Goal: Check status

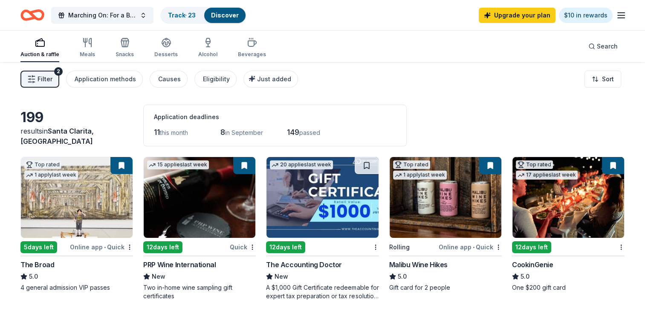
click at [619, 7] on div "Upgrade your plan $10 in rewards" at bounding box center [551, 15] width 147 height 20
click at [619, 16] on icon "button" at bounding box center [621, 15] width 10 height 10
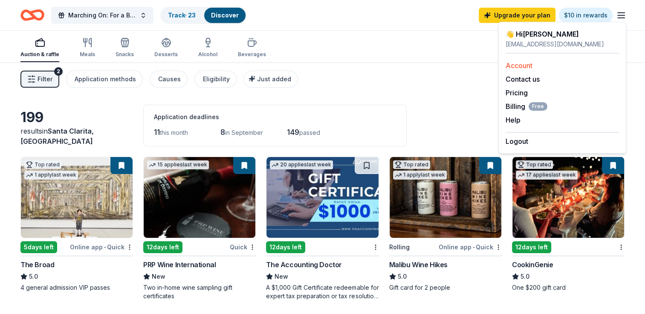
click at [512, 62] on link "Account" at bounding box center [518, 65] width 27 height 9
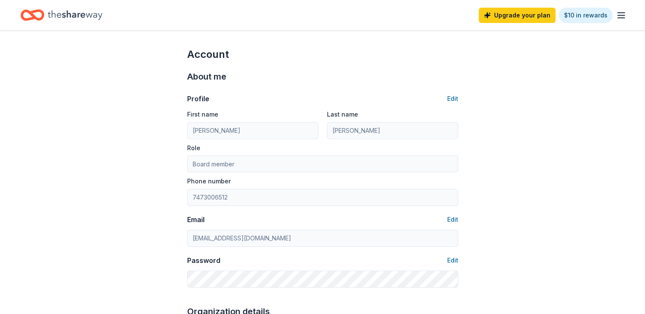
click at [59, 19] on icon "Home" at bounding box center [75, 14] width 55 height 17
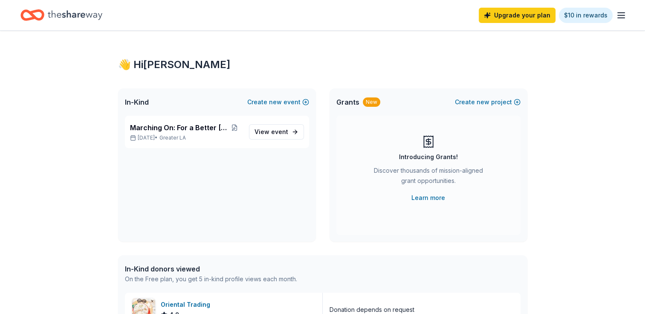
click at [82, 21] on icon "Home" at bounding box center [75, 14] width 55 height 17
click at [267, 133] on span "View event" at bounding box center [271, 132] width 34 height 10
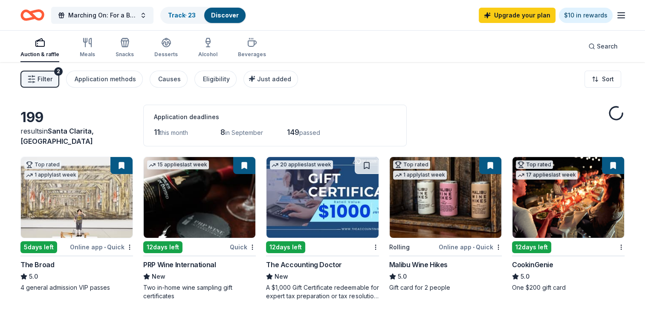
click at [267, 133] on div "11 this month 8 in September 149 passed" at bounding box center [275, 133] width 242 height 14
click at [191, 16] on link "Track · 23" at bounding box center [182, 15] width 28 height 7
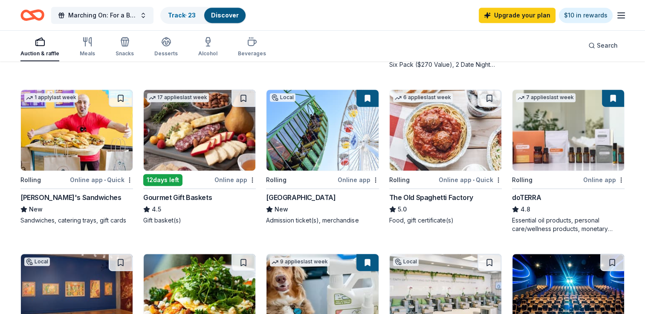
scroll to position [237, 0]
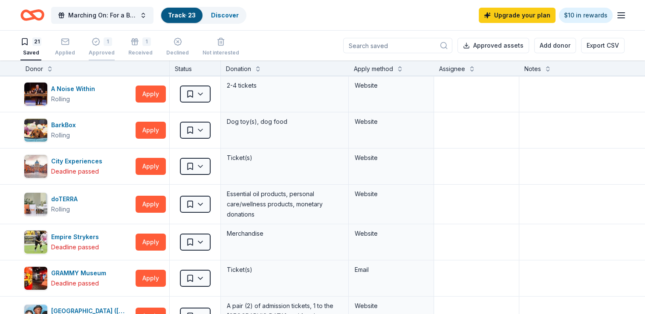
click at [103, 48] on div "1 Approved" at bounding box center [102, 46] width 26 height 19
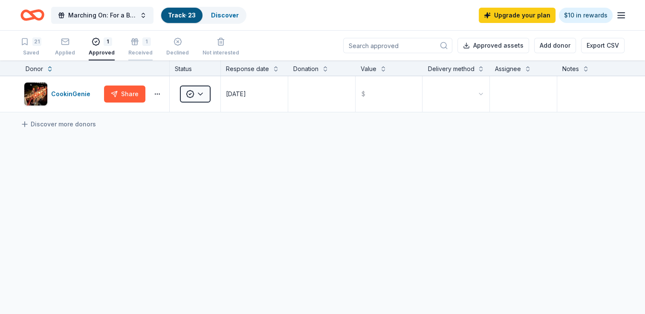
click at [138, 54] on div "Received" at bounding box center [140, 52] width 24 height 7
